Goal: Task Accomplishment & Management: Use online tool/utility

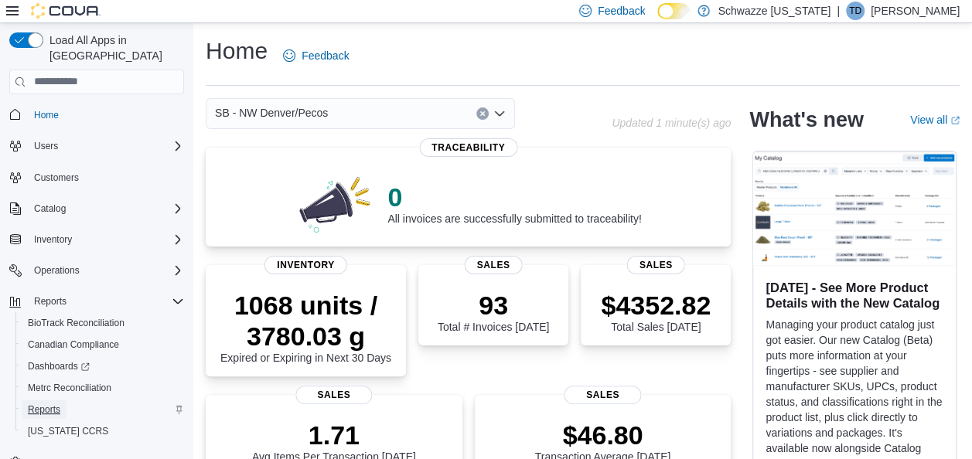
drag, startPoint x: 56, startPoint y: 389, endPoint x: 42, endPoint y: 396, distance: 16.3
click at [42, 404] on span "Reports" at bounding box center [44, 410] width 32 height 12
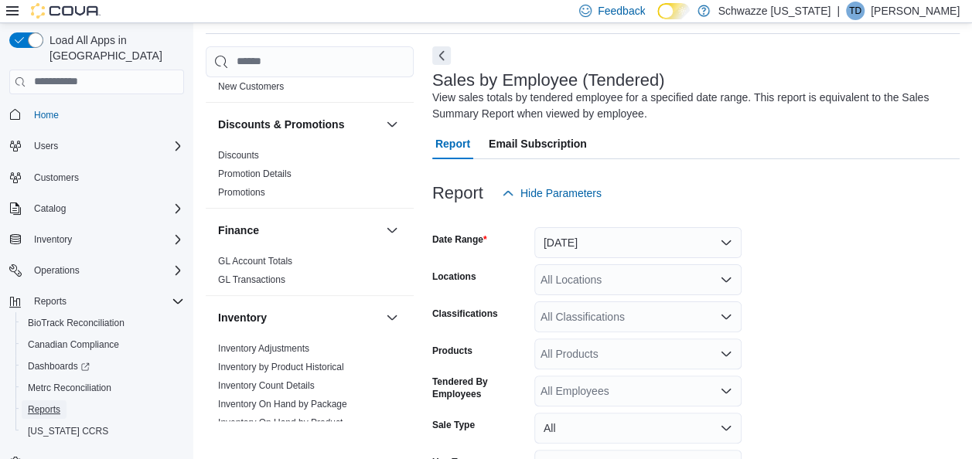
scroll to position [288, 0]
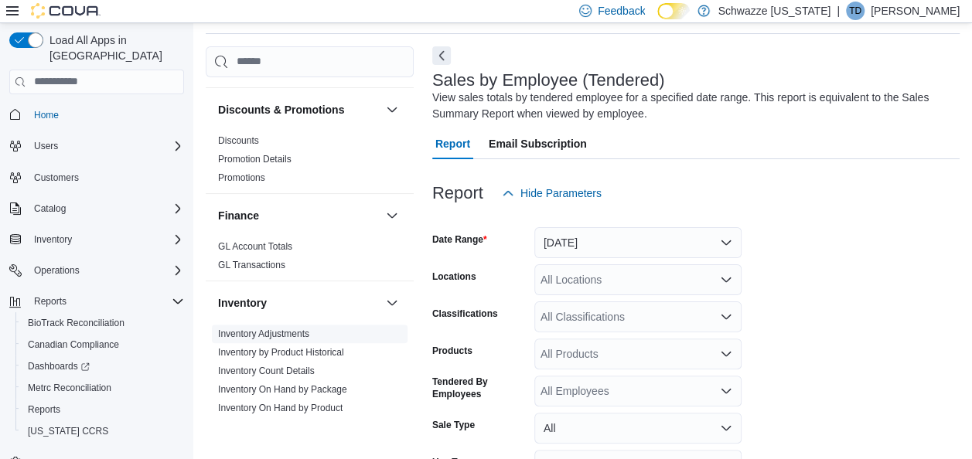
click at [293, 334] on link "Inventory Adjustments" at bounding box center [263, 334] width 91 height 11
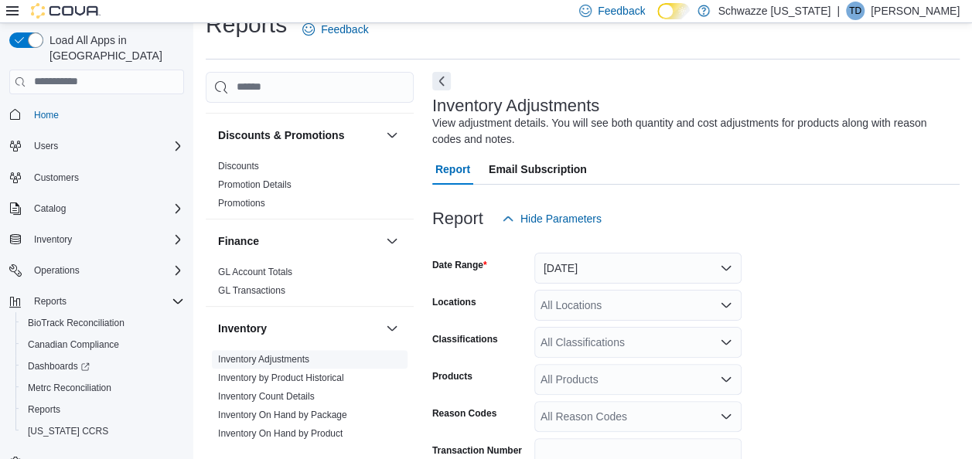
scroll to position [52, 0]
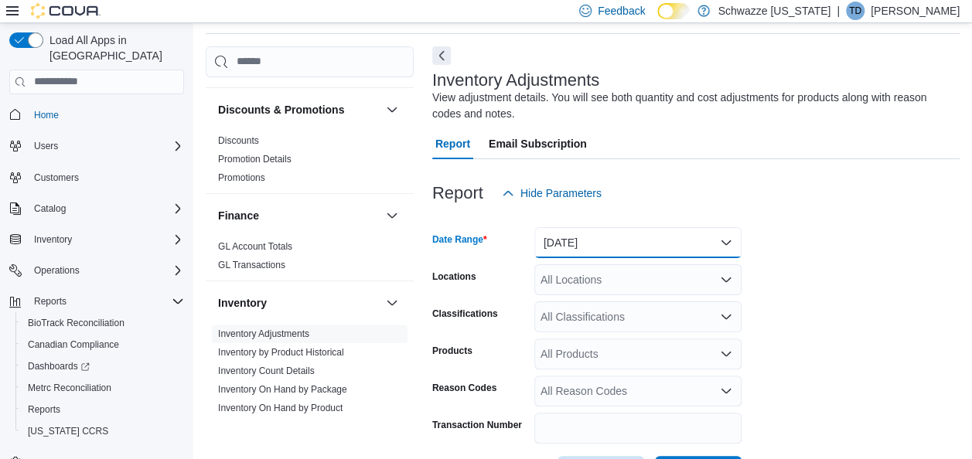
drag, startPoint x: 611, startPoint y: 250, endPoint x: 564, endPoint y: 251, distance: 46.4
click at [564, 251] on button "Yesterday" at bounding box center [637, 242] width 207 height 31
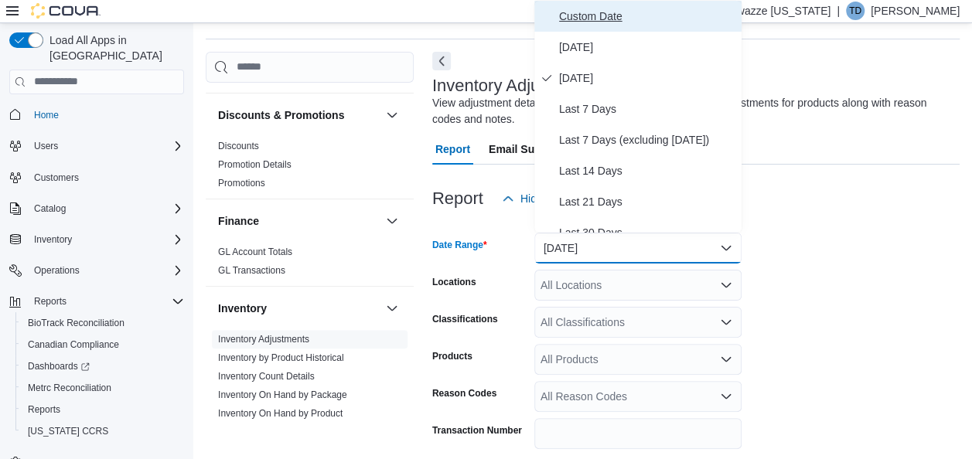
click at [634, 21] on span "Custom Date" at bounding box center [647, 16] width 176 height 19
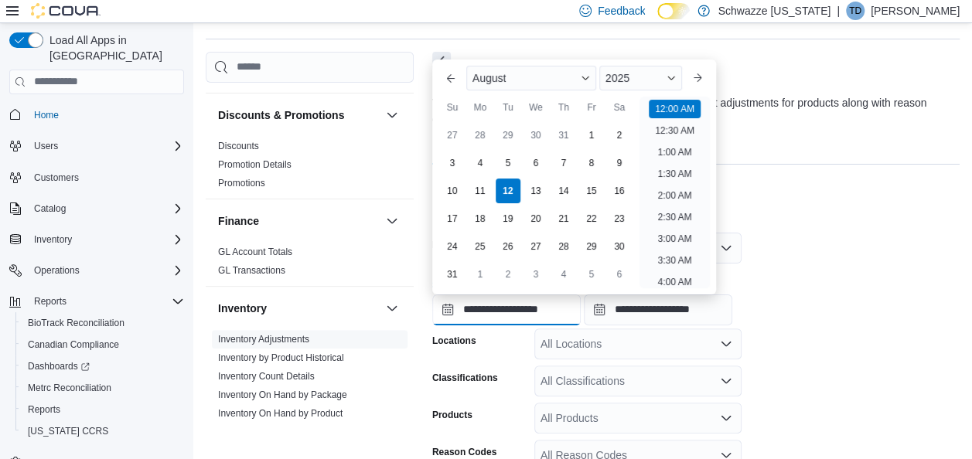
click at [445, 308] on input "**********" at bounding box center [506, 310] width 148 height 31
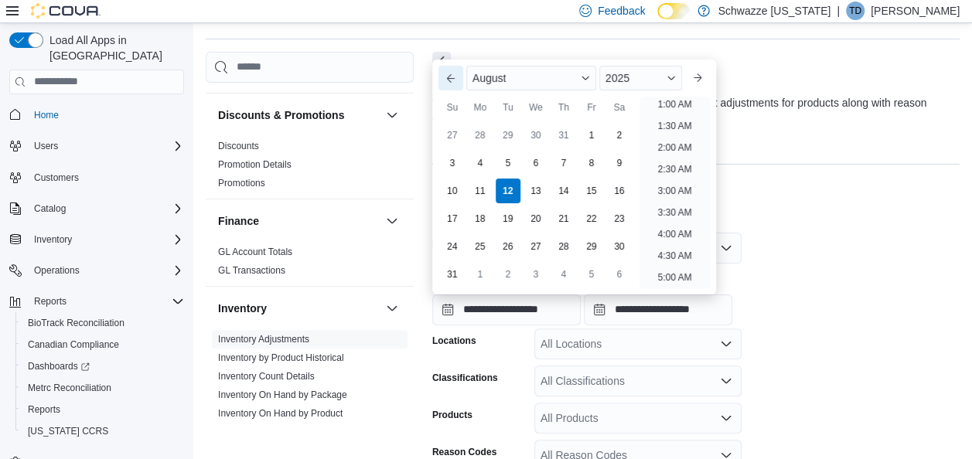
click at [451, 73] on button "Previous Month" at bounding box center [450, 78] width 25 height 25
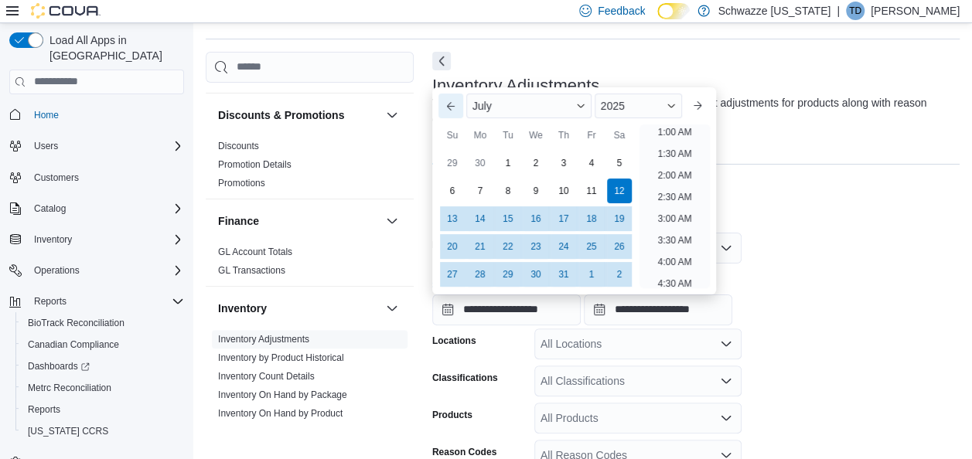
scroll to position [3, 0]
click at [451, 121] on div "Su Mo Tu We Th Fr Sa" at bounding box center [535, 135] width 195 height 28
click at [453, 107] on button "Previous Month" at bounding box center [450, 106] width 25 height 25
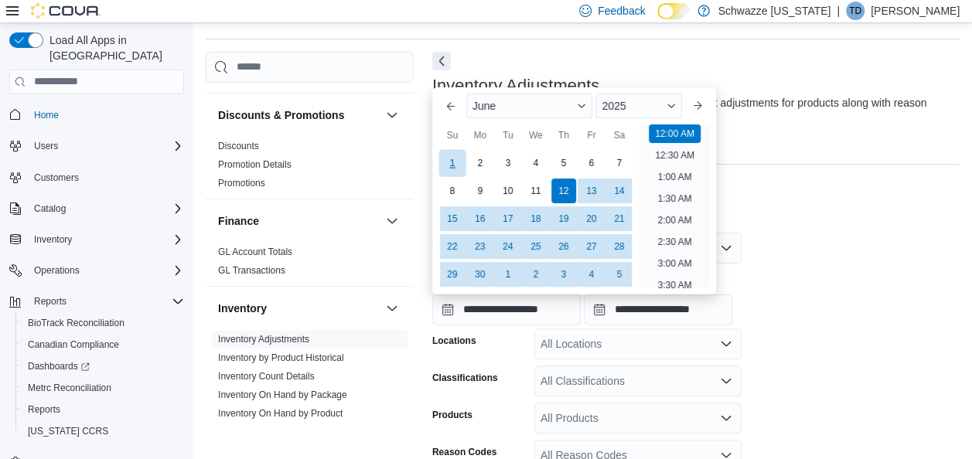
click at [456, 160] on div "1" at bounding box center [451, 162] width 27 height 27
type input "**********"
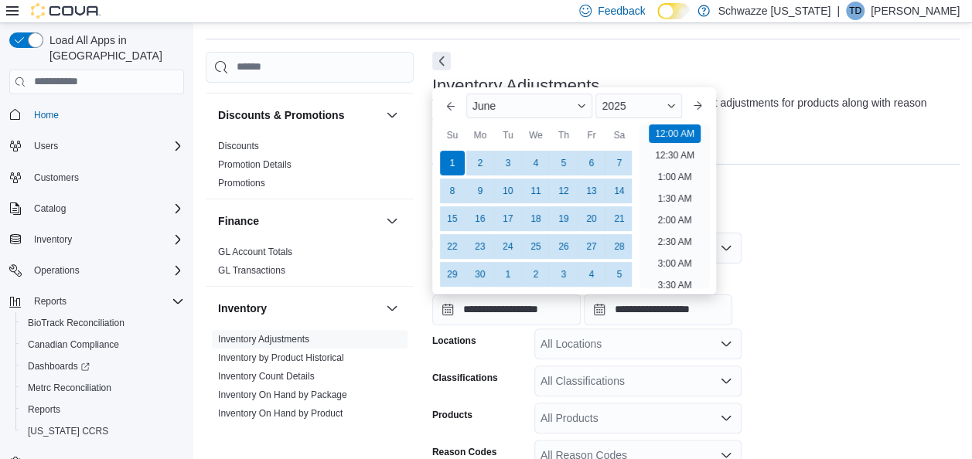
click at [767, 221] on div at bounding box center [695, 223] width 527 height 19
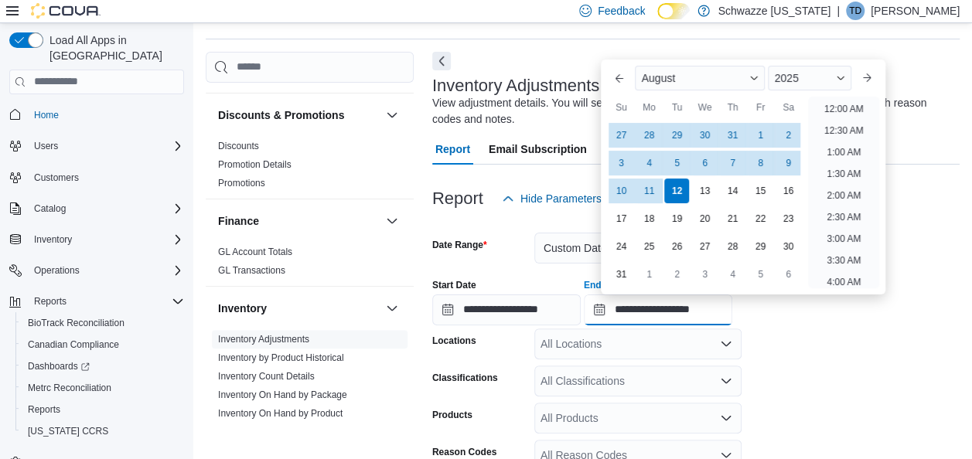
click at [732, 309] on input "**********" at bounding box center [658, 310] width 148 height 31
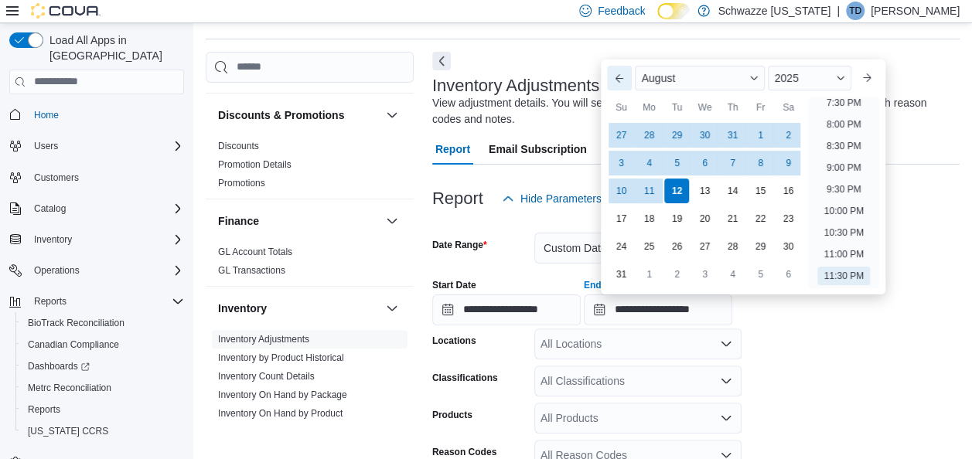
click at [624, 68] on button "Previous Month" at bounding box center [619, 78] width 25 height 25
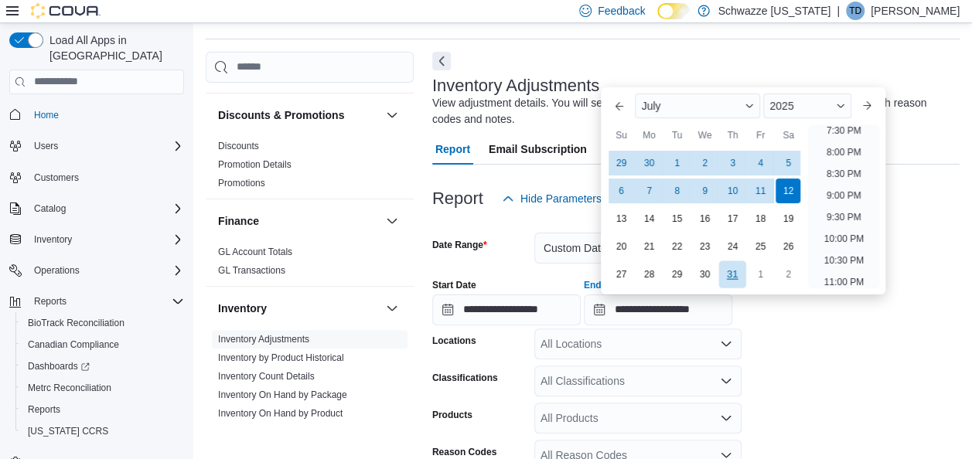
click at [731, 265] on div "31" at bounding box center [732, 274] width 27 height 27
type input "**********"
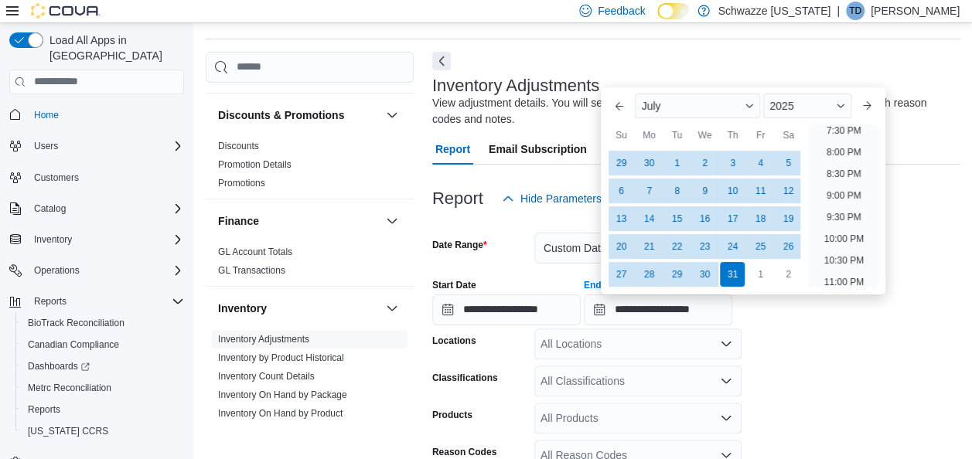
click at [786, 366] on form "**********" at bounding box center [695, 382] width 527 height 337
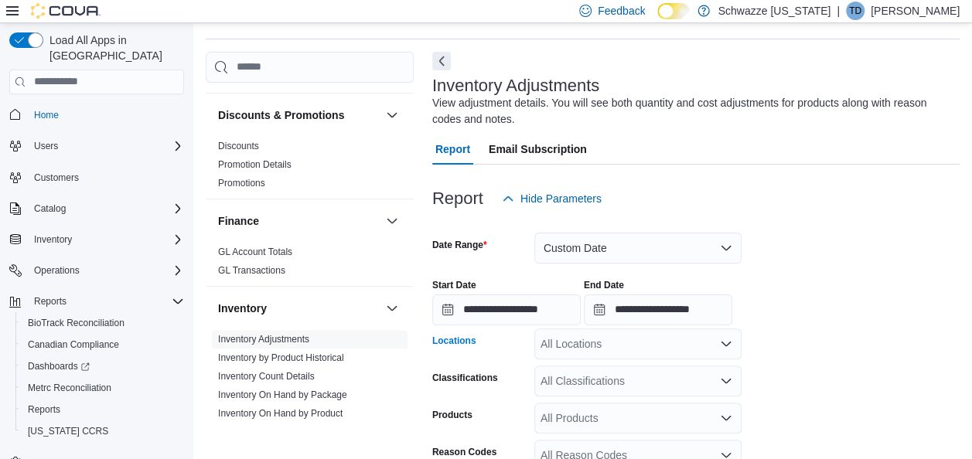
click at [649, 348] on div "All Locations" at bounding box center [637, 344] width 207 height 31
type input "***"
click at [647, 323] on span "SB - NW Denver/Pecos" at bounding box center [631, 315] width 113 height 15
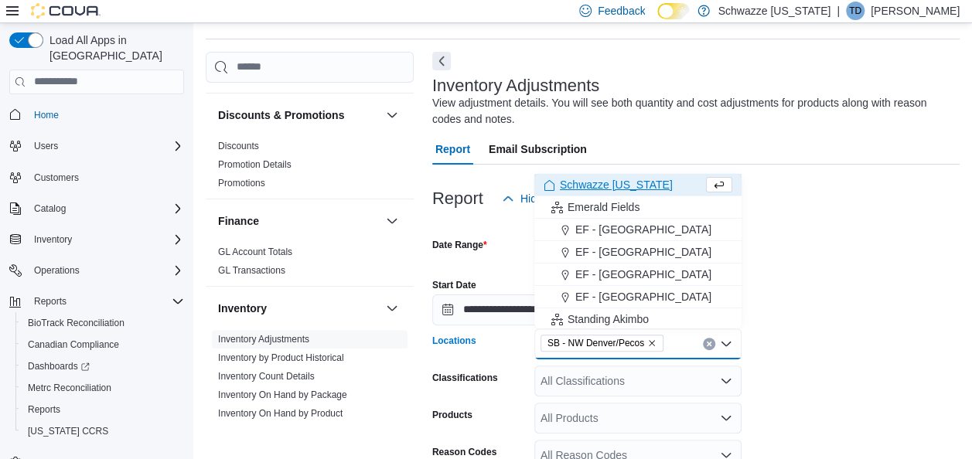
click at [851, 349] on form "**********" at bounding box center [695, 382] width 527 height 337
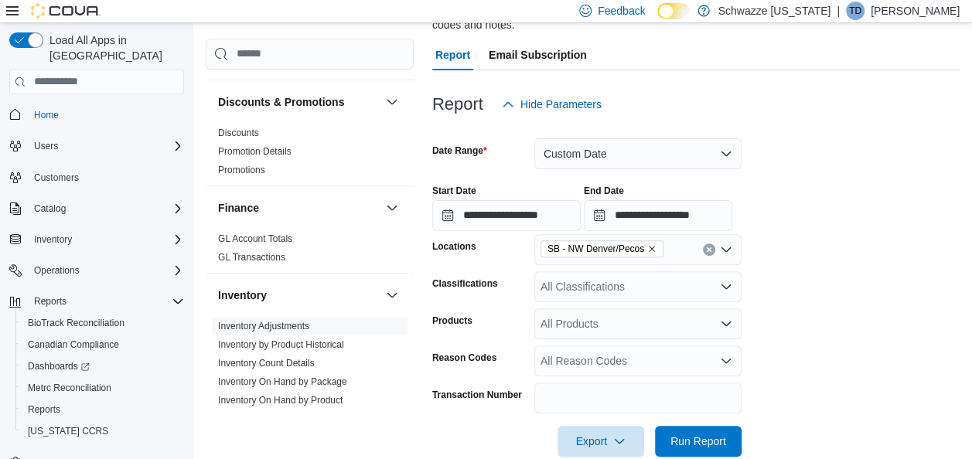
scroll to position [169, 0]
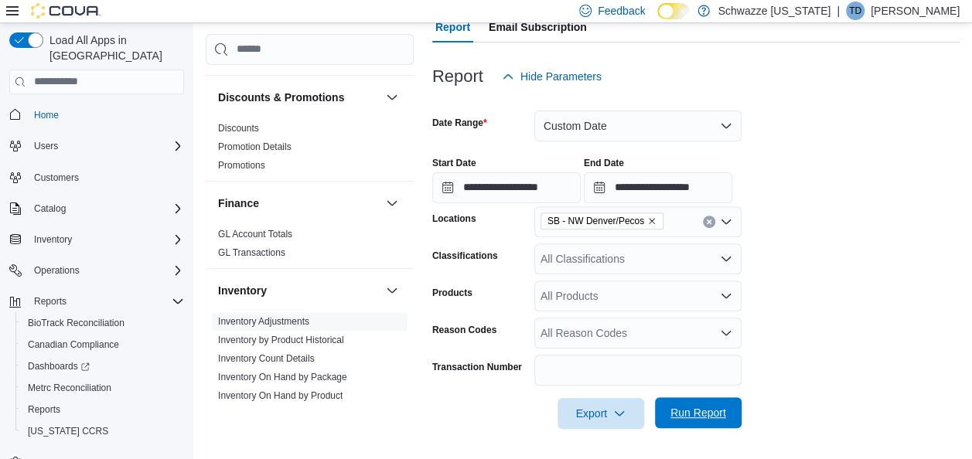
click at [691, 412] on span "Run Report" at bounding box center [698, 412] width 56 height 15
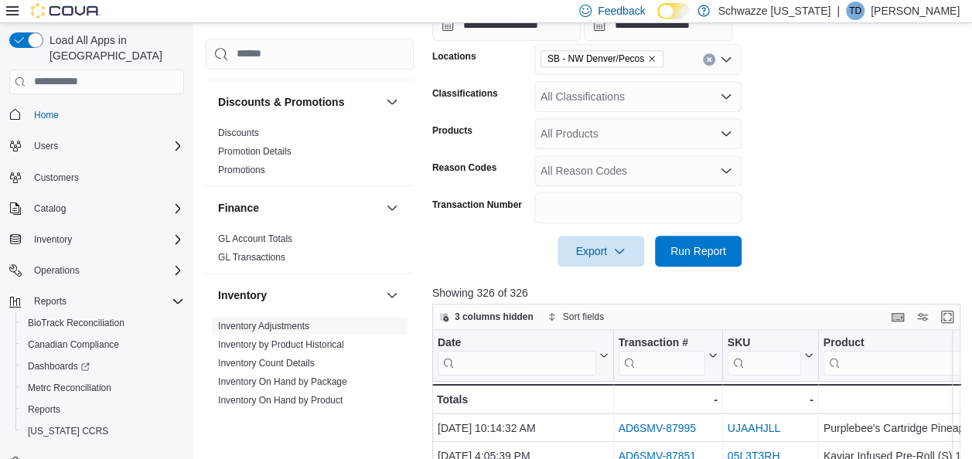
scroll to position [335, 0]
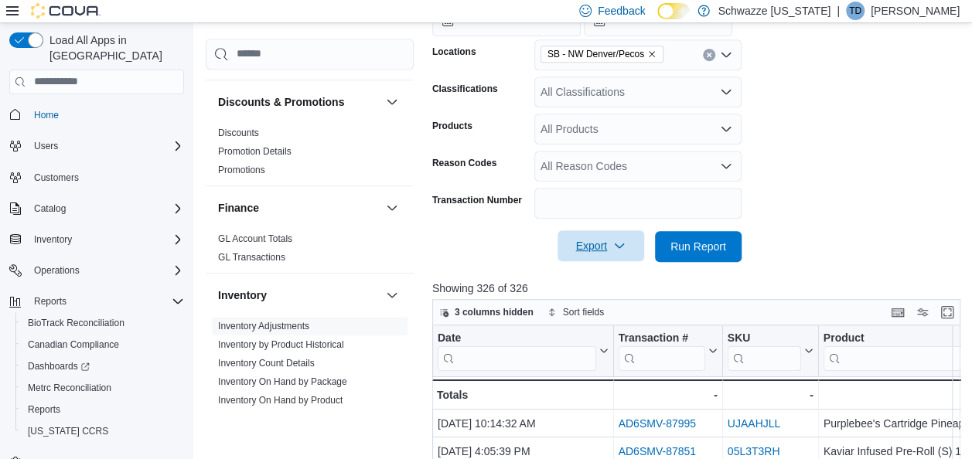
click at [581, 243] on span "Export" at bounding box center [601, 245] width 68 height 31
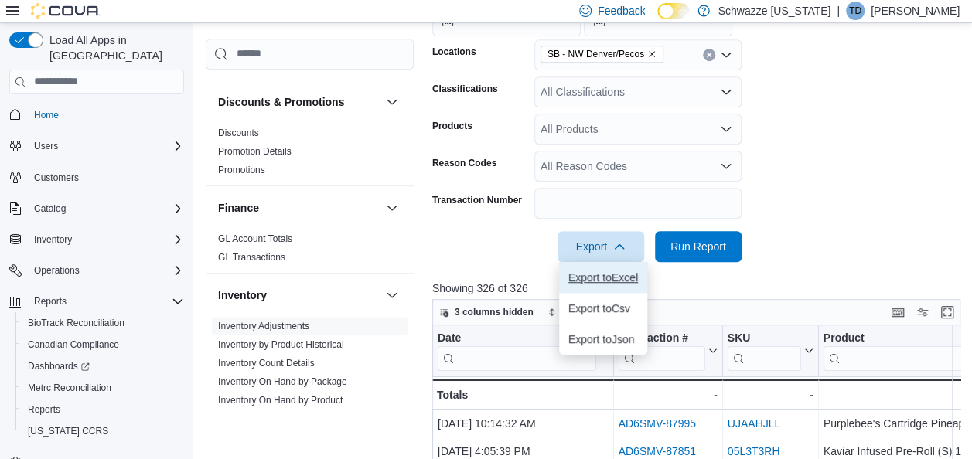
click at [586, 266] on button "Export to Excel" at bounding box center [603, 277] width 88 height 31
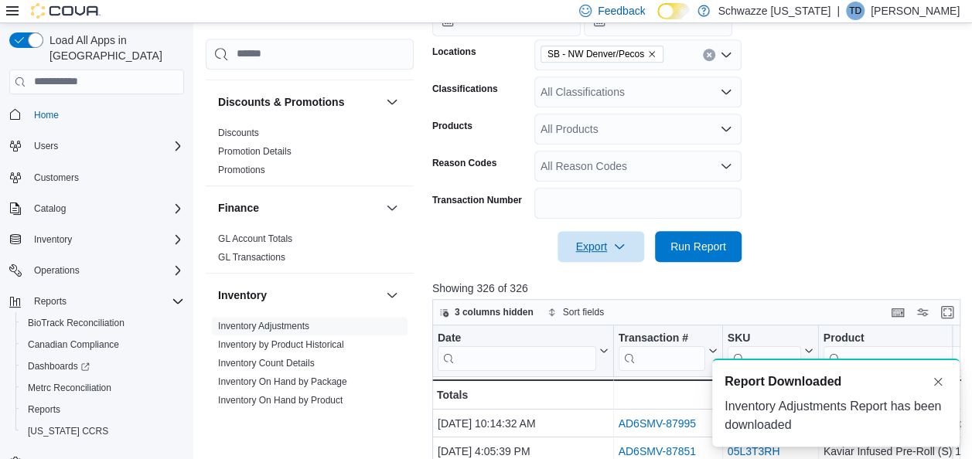
scroll to position [0, 0]
click at [586, 266] on div at bounding box center [698, 271] width 533 height 19
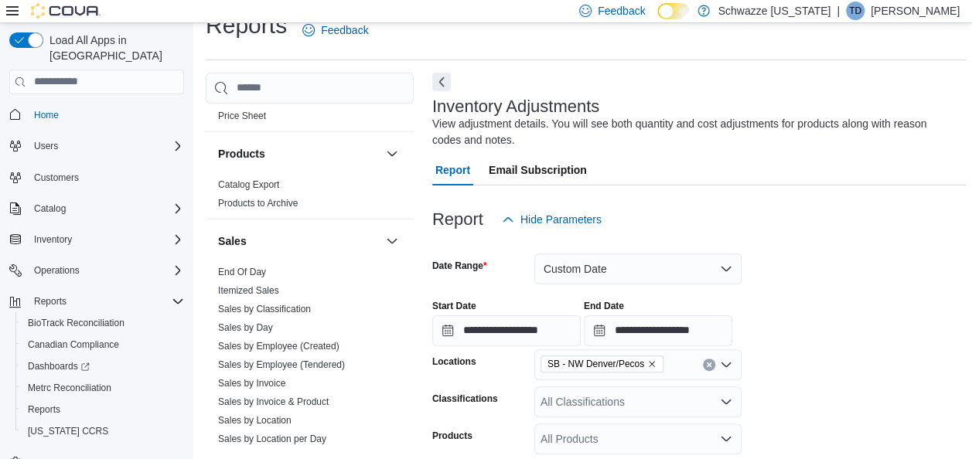
scroll to position [982, 0]
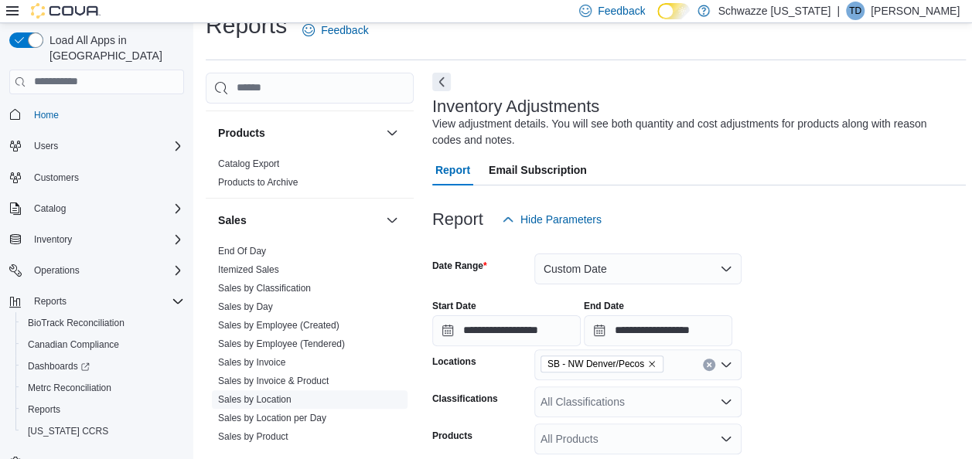
click at [281, 396] on link "Sales by Location" at bounding box center [254, 399] width 73 height 11
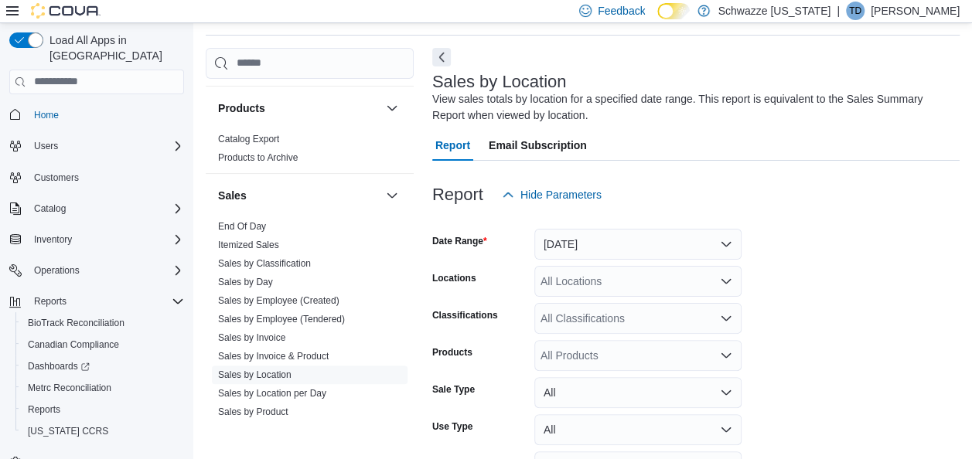
scroll to position [52, 0]
click at [580, 242] on button "Yesterday" at bounding box center [637, 242] width 207 height 31
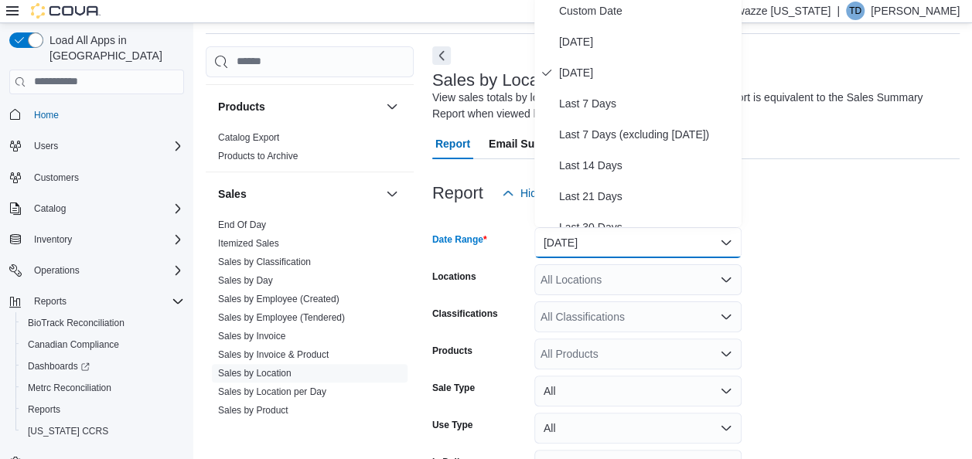
scroll to position [46, 0]
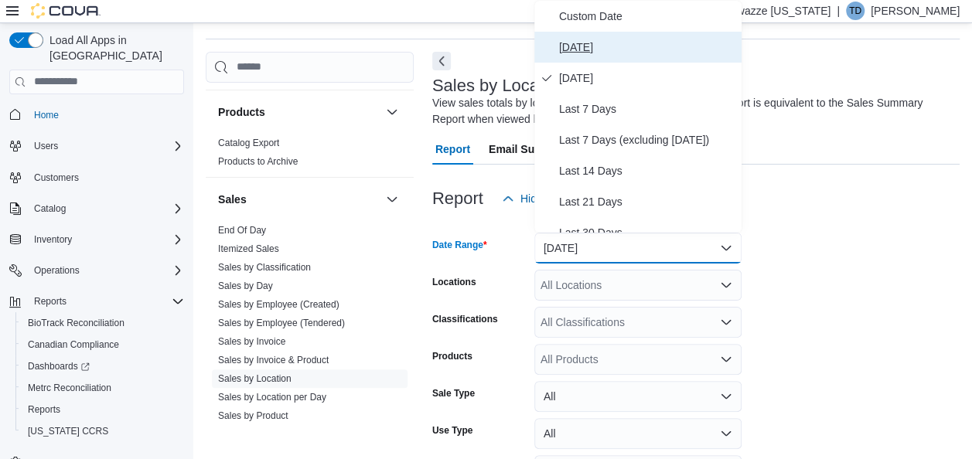
click at [588, 50] on span "Today" at bounding box center [647, 47] width 176 height 19
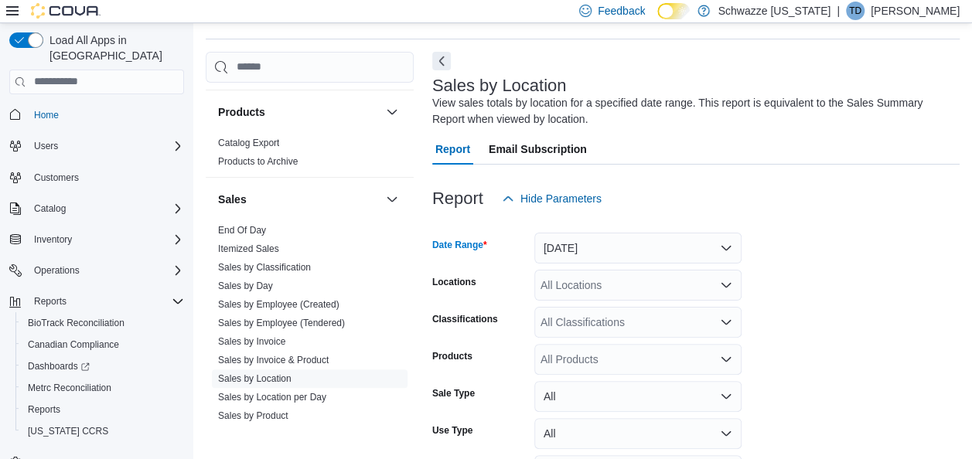
click at [577, 284] on div "All Locations" at bounding box center [637, 285] width 207 height 31
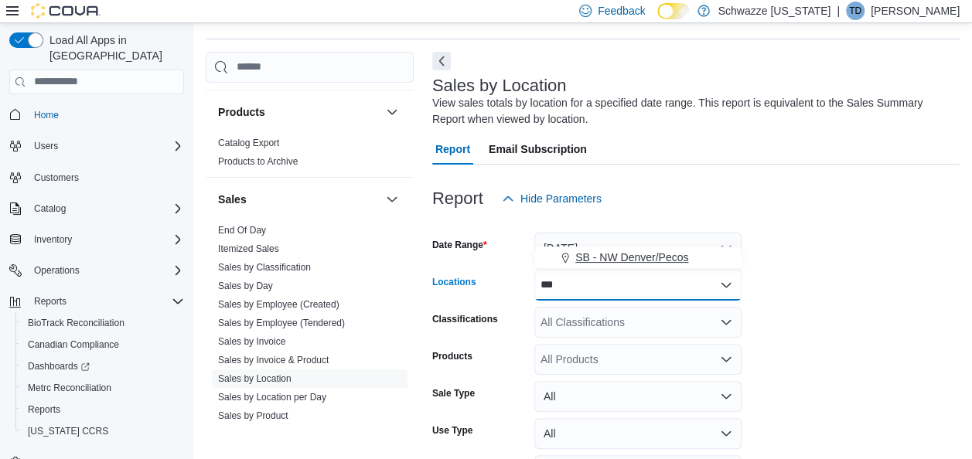
type input "***"
click at [589, 260] on span "SB - NW Denver/Pecos" at bounding box center [631, 257] width 113 height 15
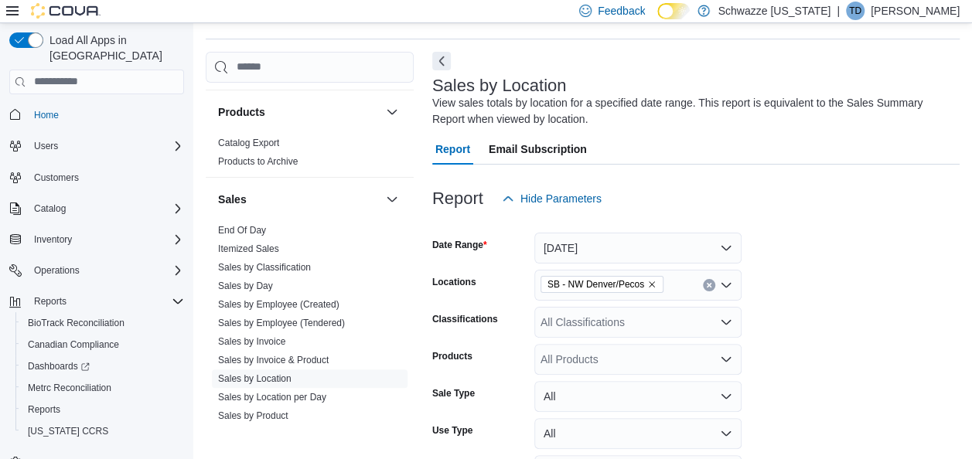
click at [951, 202] on div "Report Hide Parameters" at bounding box center [695, 198] width 527 height 31
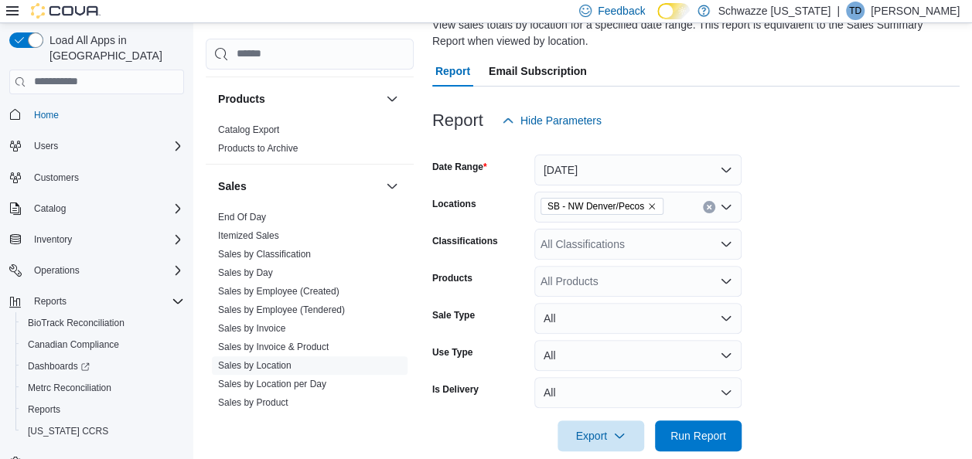
scroll to position [147, 0]
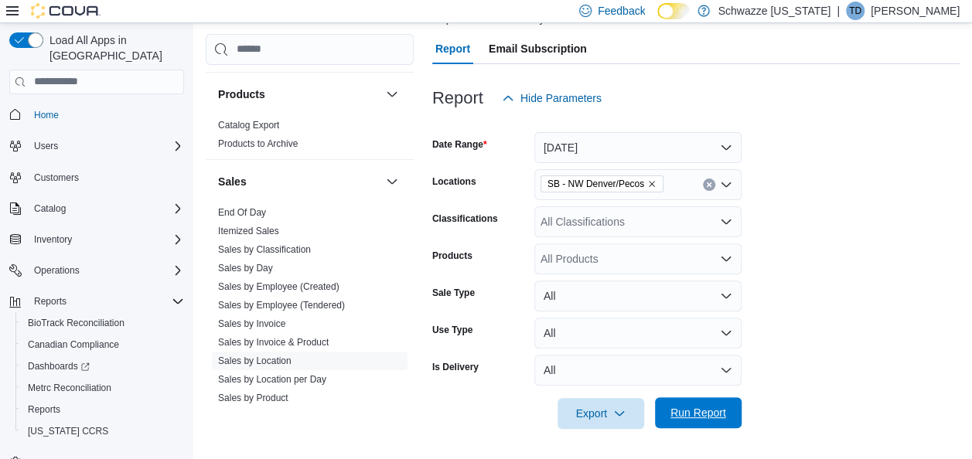
click at [725, 411] on span "Run Report" at bounding box center [698, 412] width 68 height 31
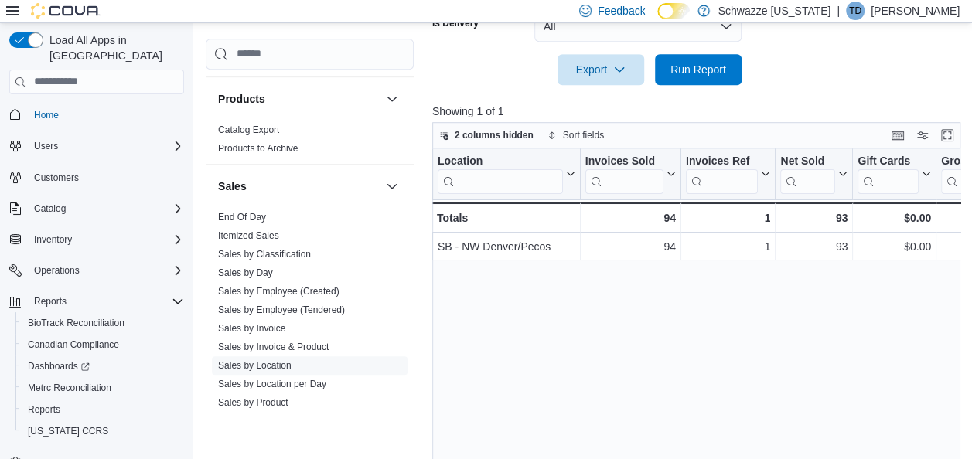
scroll to position [533, 0]
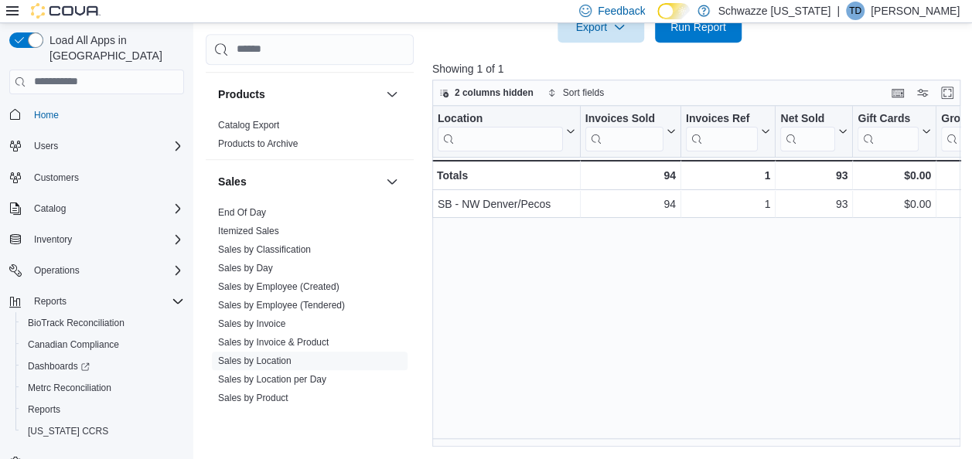
click at [679, 345] on div "Location Click to view column header actions Invoices Sold Click to view column…" at bounding box center [698, 277] width 533 height 342
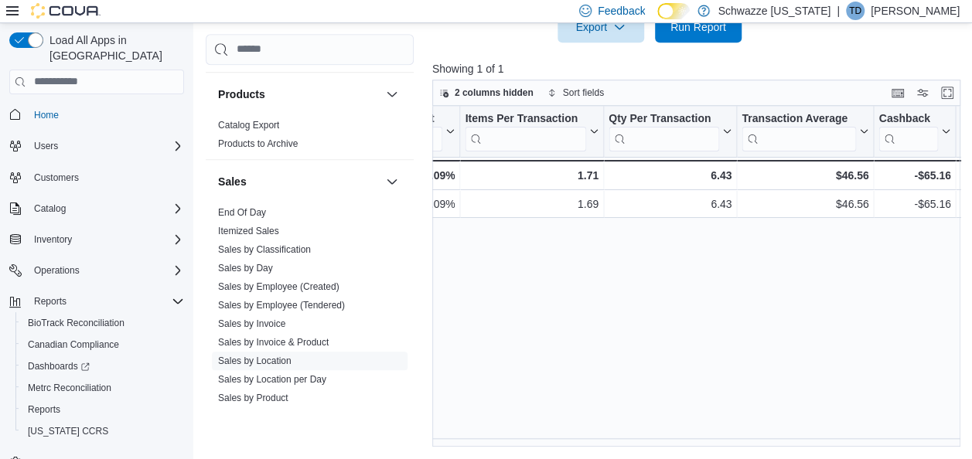
scroll to position [0, 1351]
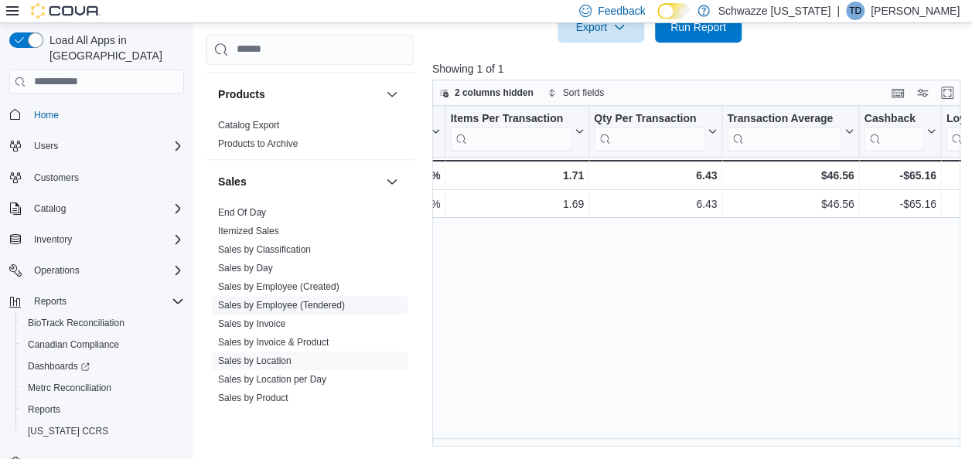
click at [285, 295] on span "Sales by Employee (Tendered)" at bounding box center [310, 304] width 196 height 19
click at [288, 301] on link "Sales by Employee (Tendered)" at bounding box center [281, 304] width 127 height 11
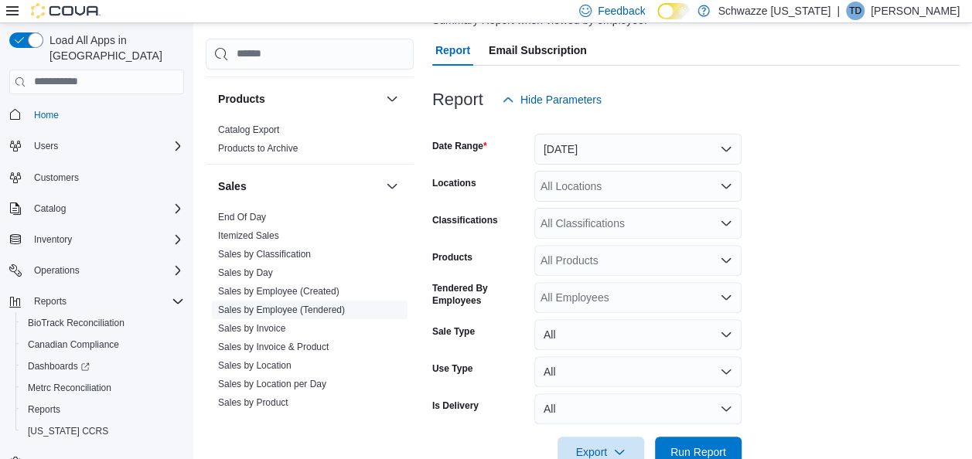
scroll to position [52, 0]
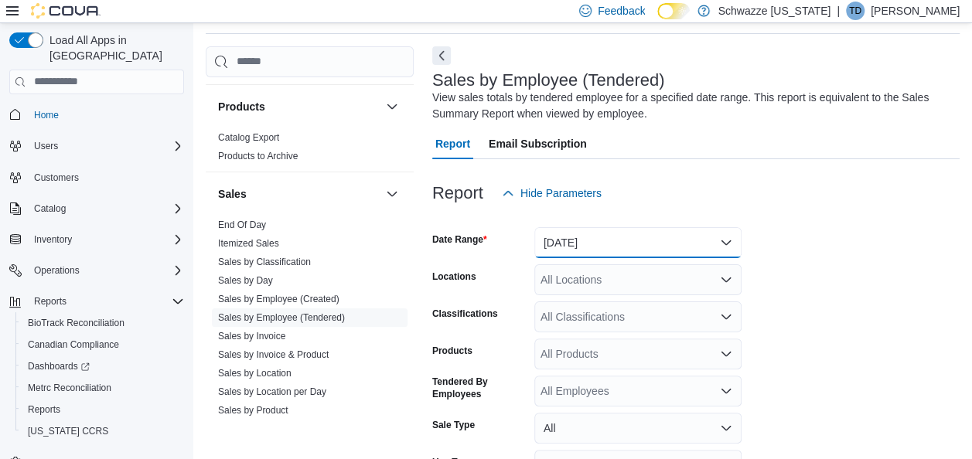
click at [581, 238] on button "Yesterday" at bounding box center [637, 242] width 207 height 31
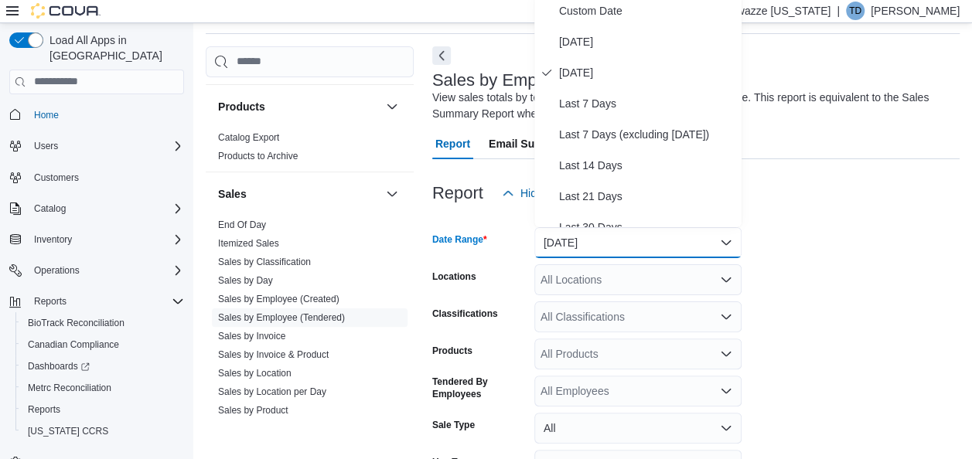
scroll to position [46, 0]
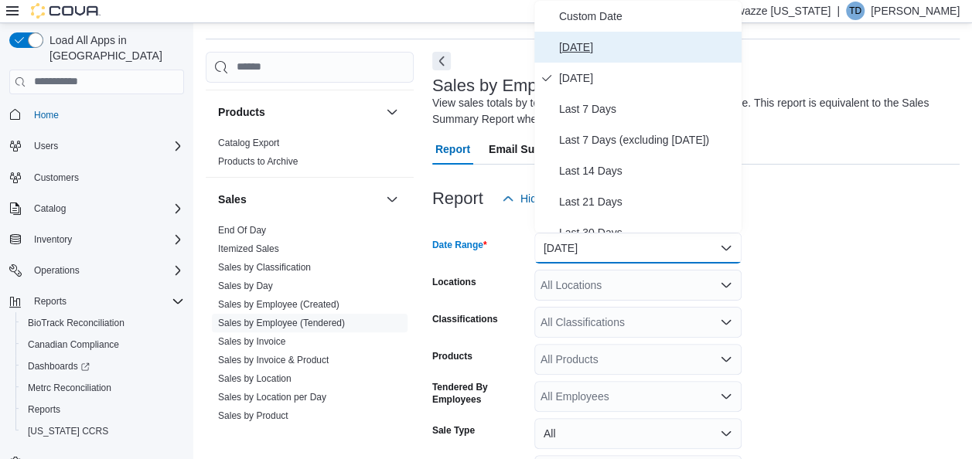
click at [600, 54] on span "Today" at bounding box center [647, 47] width 176 height 19
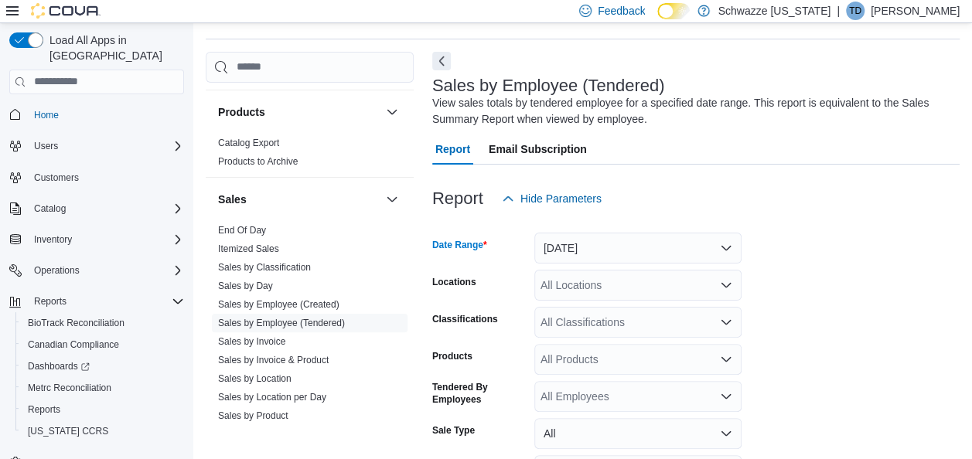
click at [821, 215] on div at bounding box center [695, 223] width 527 height 19
click at [642, 280] on div "All Locations" at bounding box center [637, 285] width 207 height 31
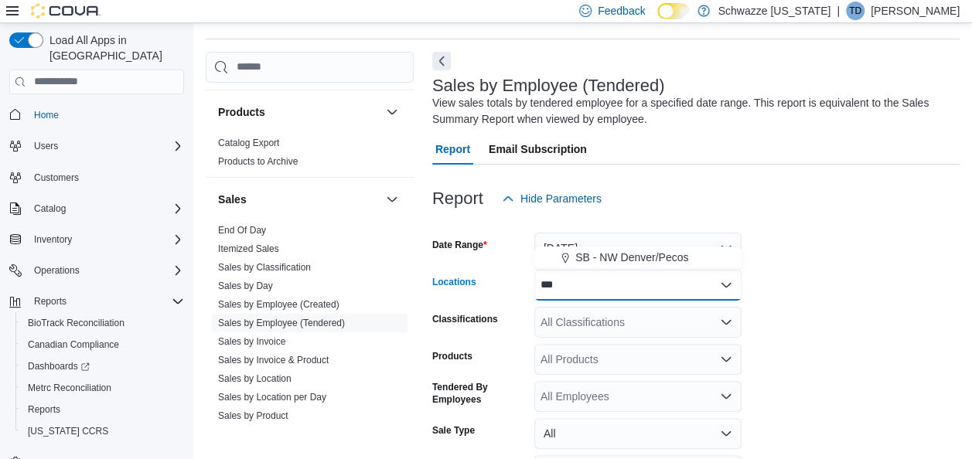
type input "***"
click at [846, 216] on div at bounding box center [695, 223] width 527 height 19
click at [685, 282] on div "***" at bounding box center [637, 285] width 207 height 31
click at [683, 311] on span "SB - NW Denver/Pecos" at bounding box center [631, 311] width 113 height 15
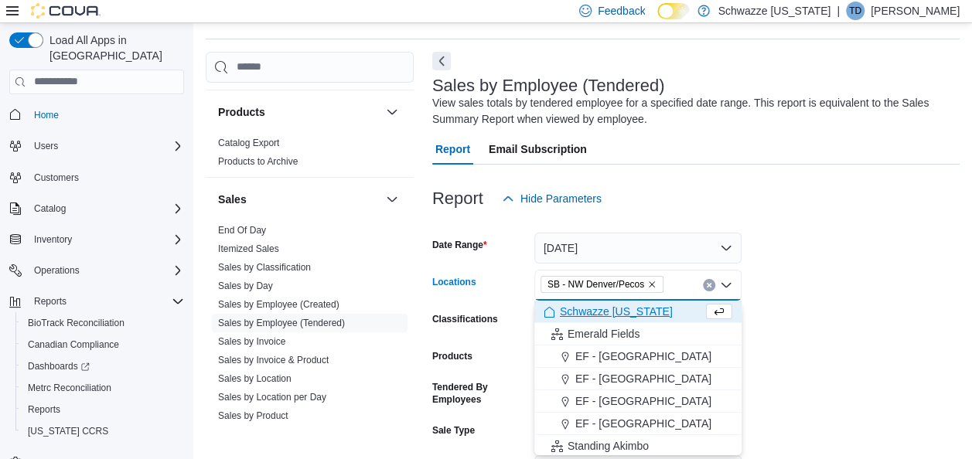
click at [887, 250] on form "Date Range Today Locations SB - NW Denver/Pecos Combo box. Selected. SB - NW De…" at bounding box center [695, 390] width 527 height 352
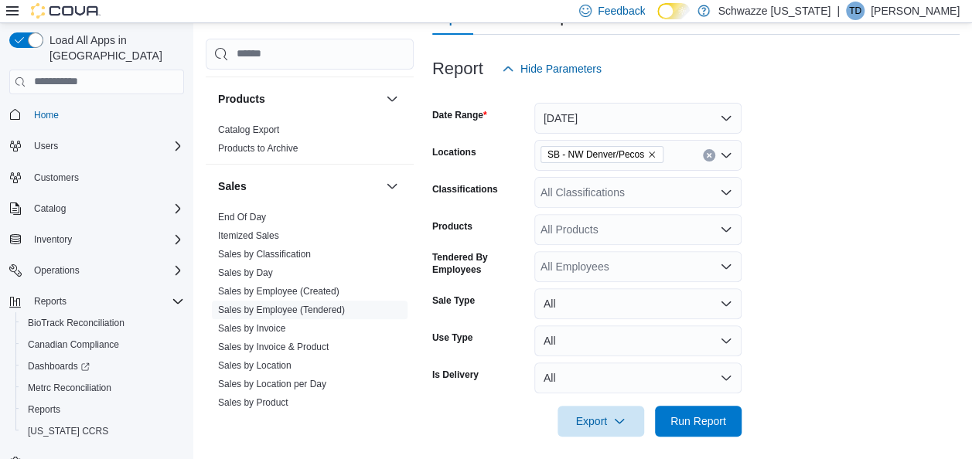
scroll to position [184, 0]
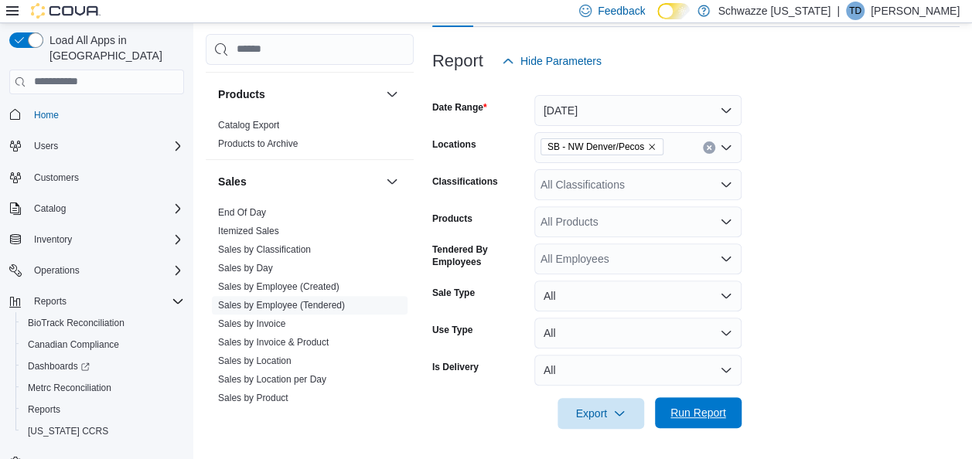
click at [704, 416] on span "Run Report" at bounding box center [698, 412] width 56 height 15
